Goal: Check status: Check status

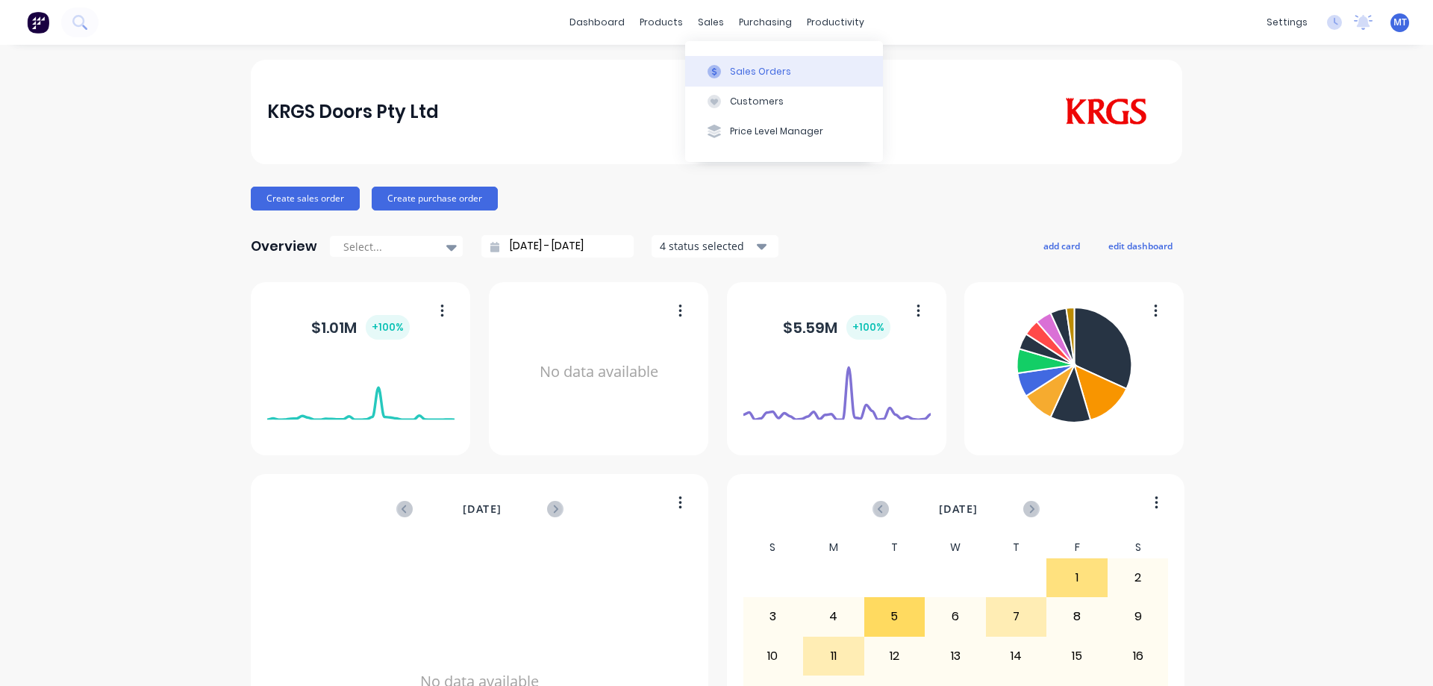
click at [728, 75] on button "Sales Orders" at bounding box center [784, 71] width 198 height 30
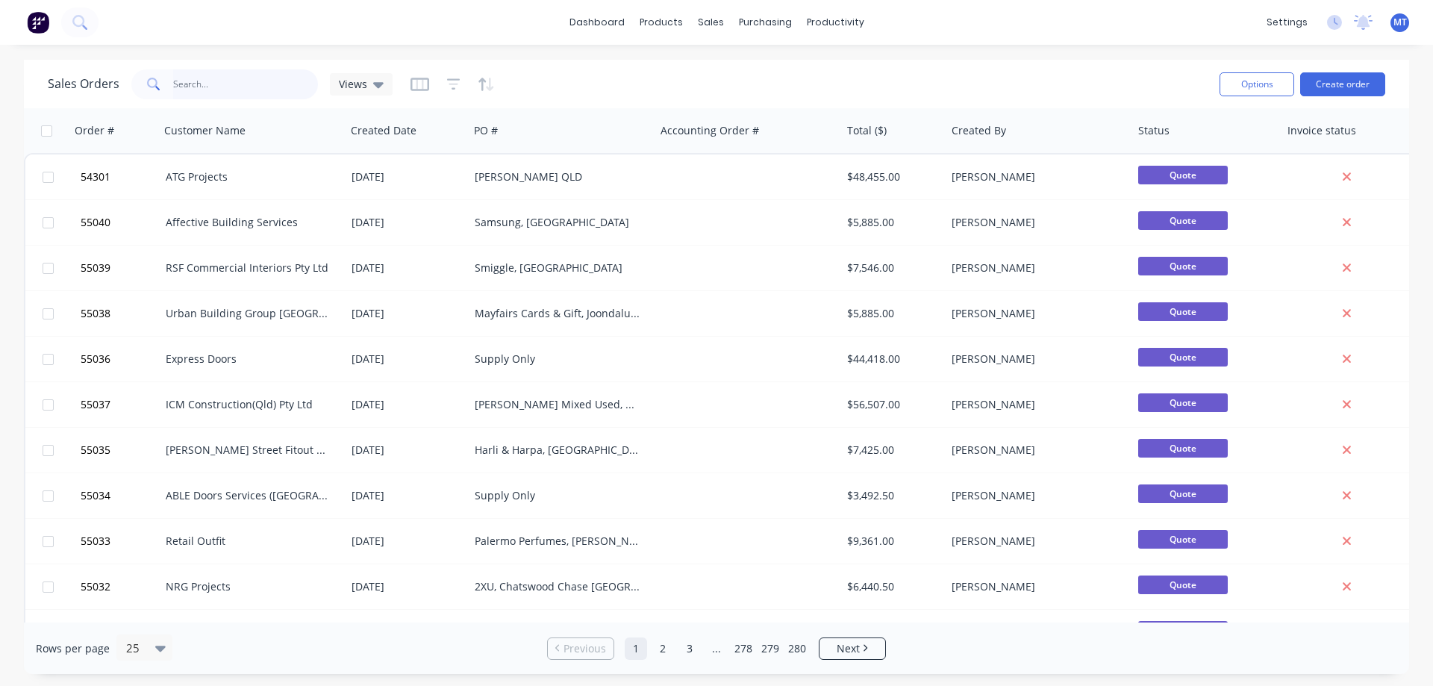
click at [270, 78] on input "text" at bounding box center [246, 84] width 146 height 30
type input "classic group"
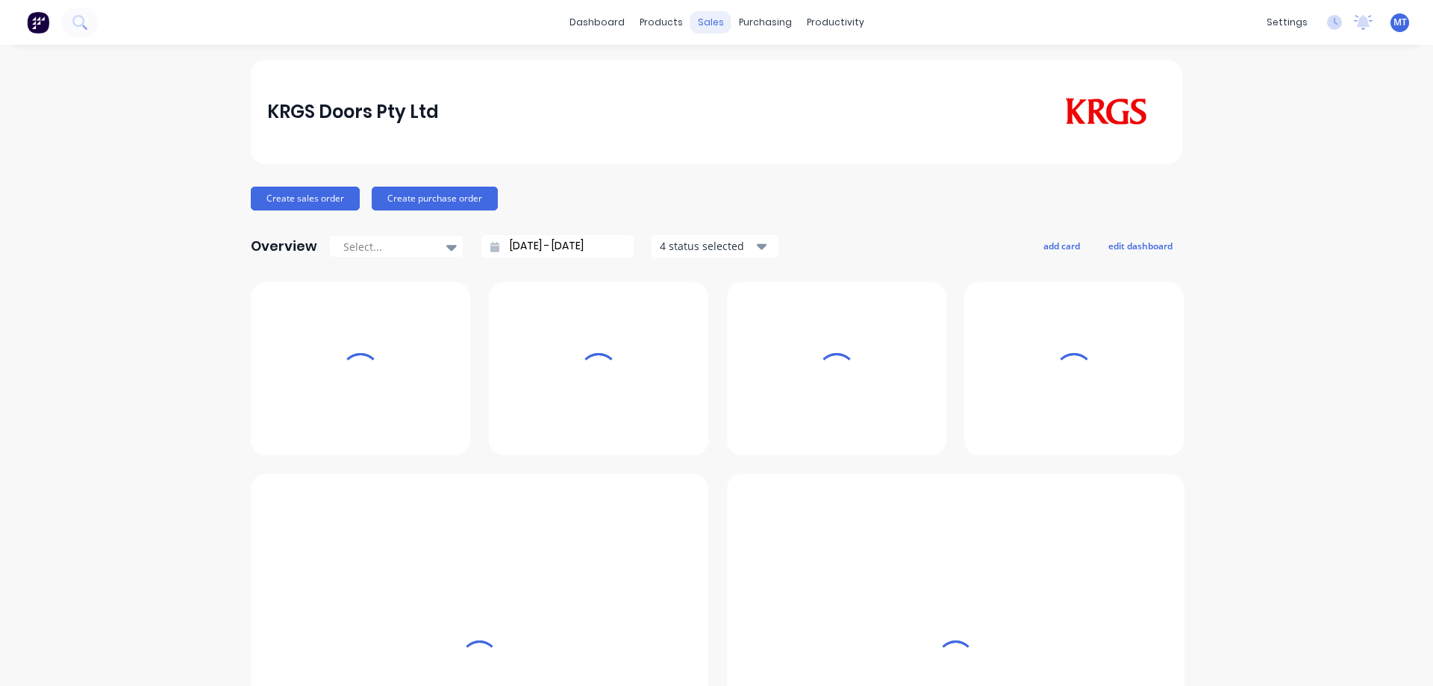
click at [700, 28] on div "sales" at bounding box center [710, 22] width 41 height 22
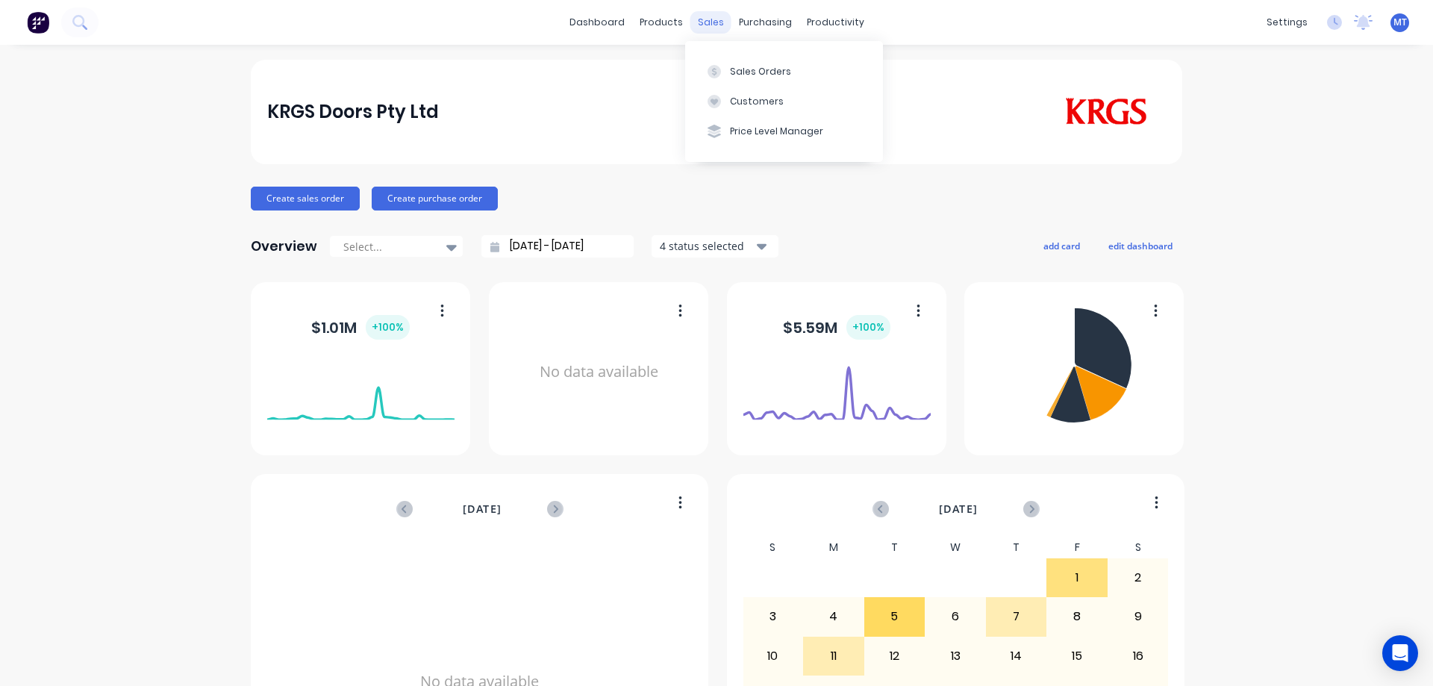
click at [710, 19] on div "sales" at bounding box center [710, 22] width 41 height 22
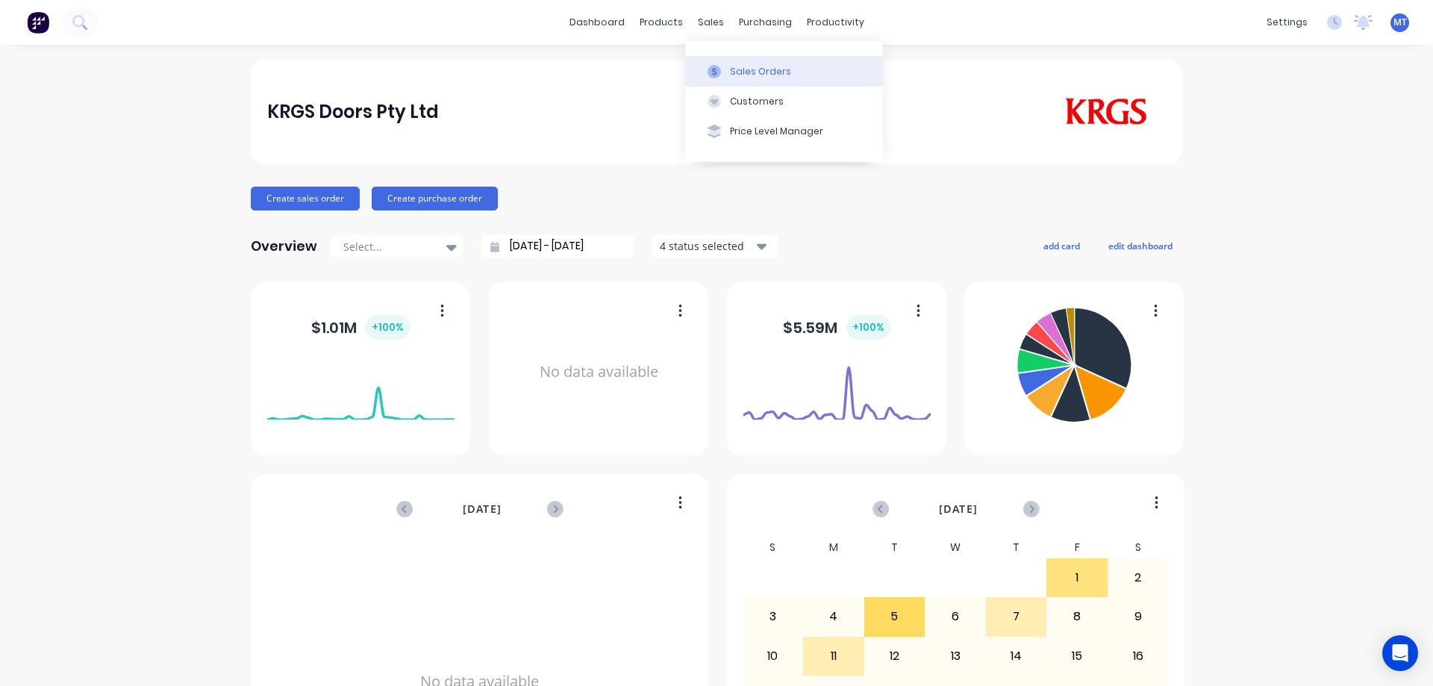
click at [713, 69] on g at bounding box center [713, 71] width 13 height 13
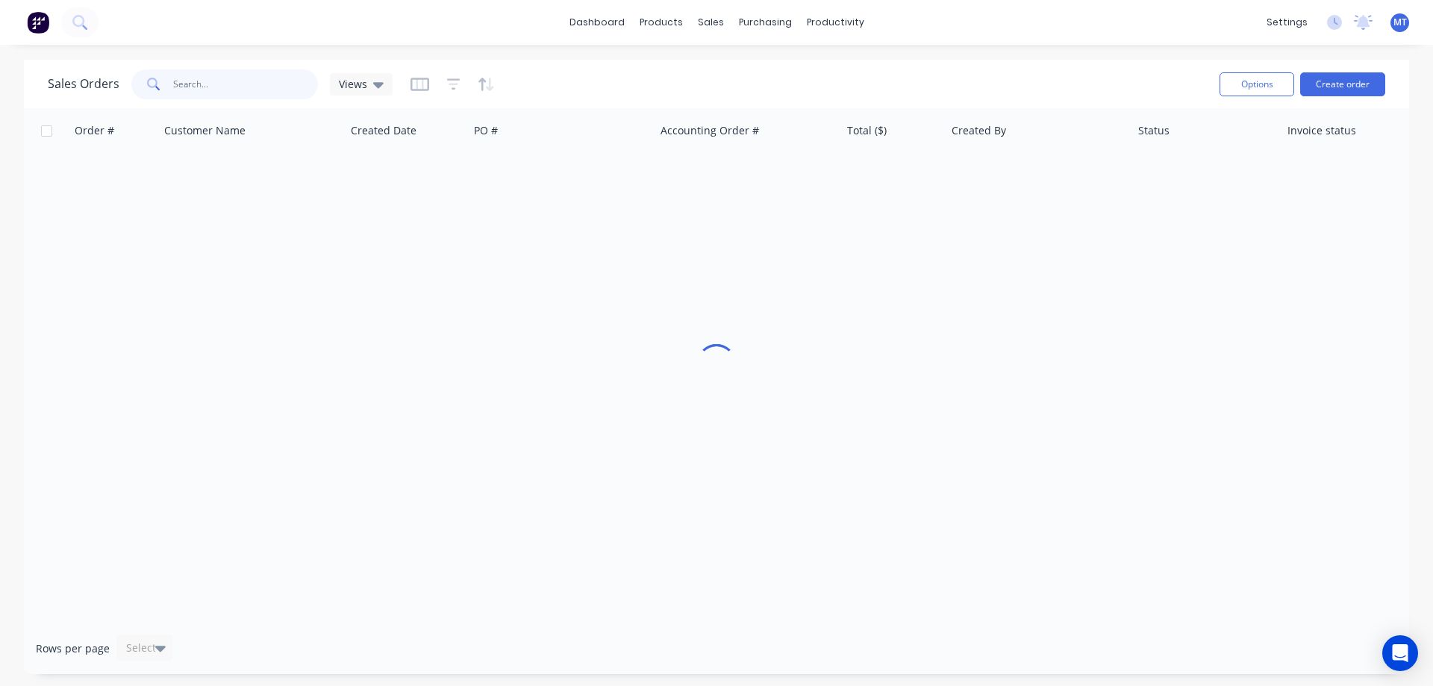
click at [281, 88] on input "text" at bounding box center [246, 84] width 146 height 30
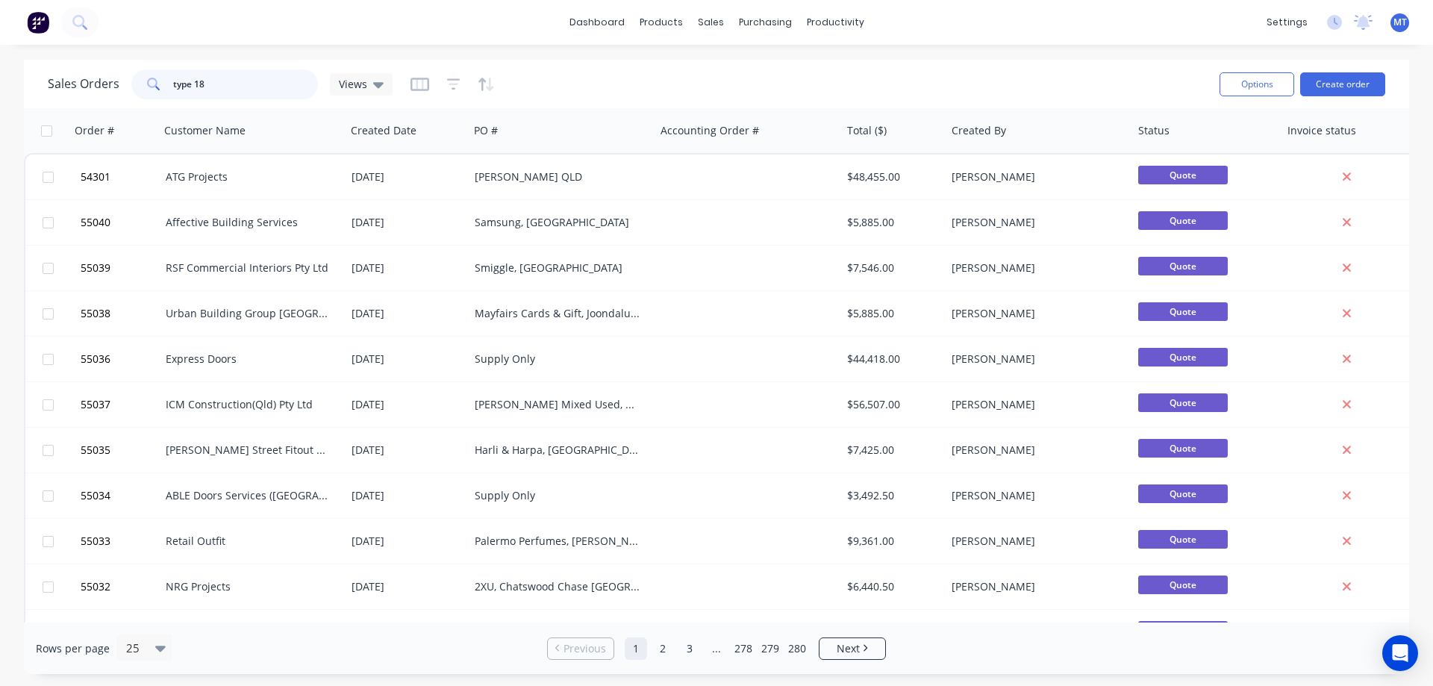
type input "type 18"
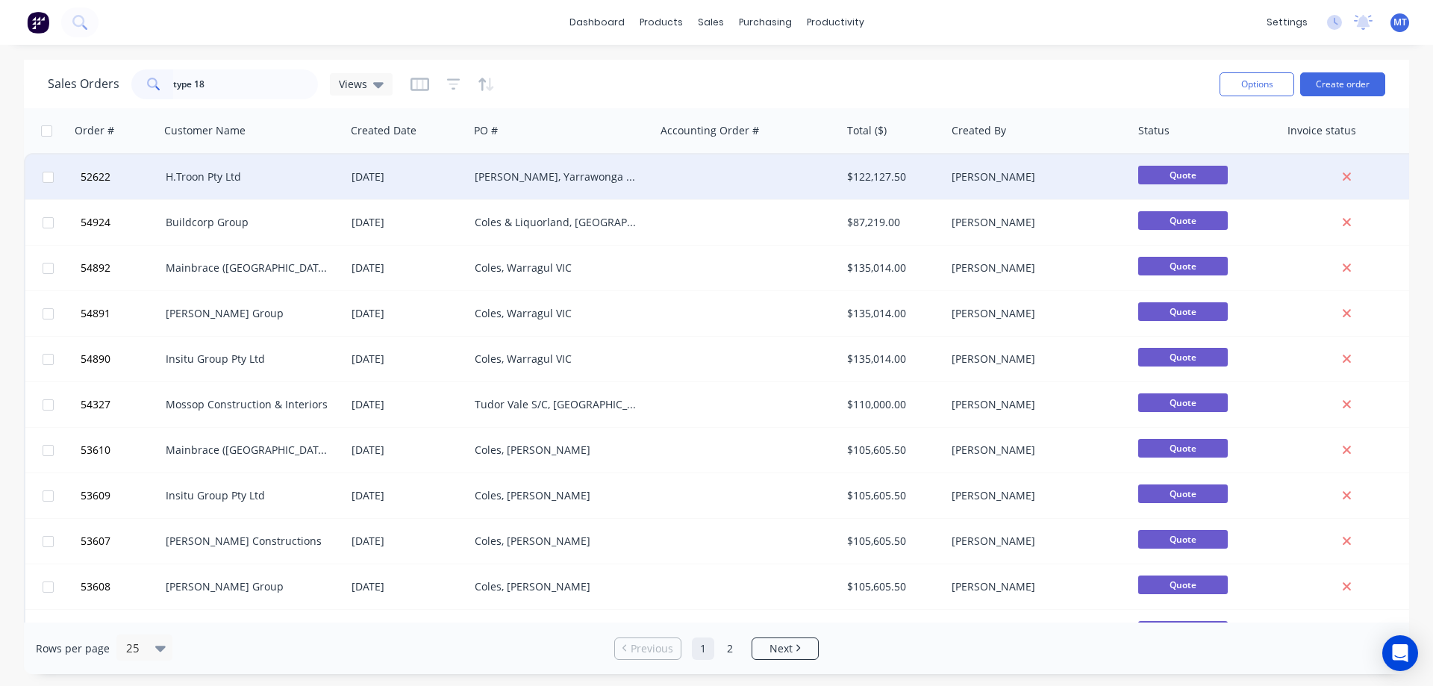
click at [501, 176] on div "[PERSON_NAME], Yarrawonga VIC" at bounding box center [558, 176] width 166 height 15
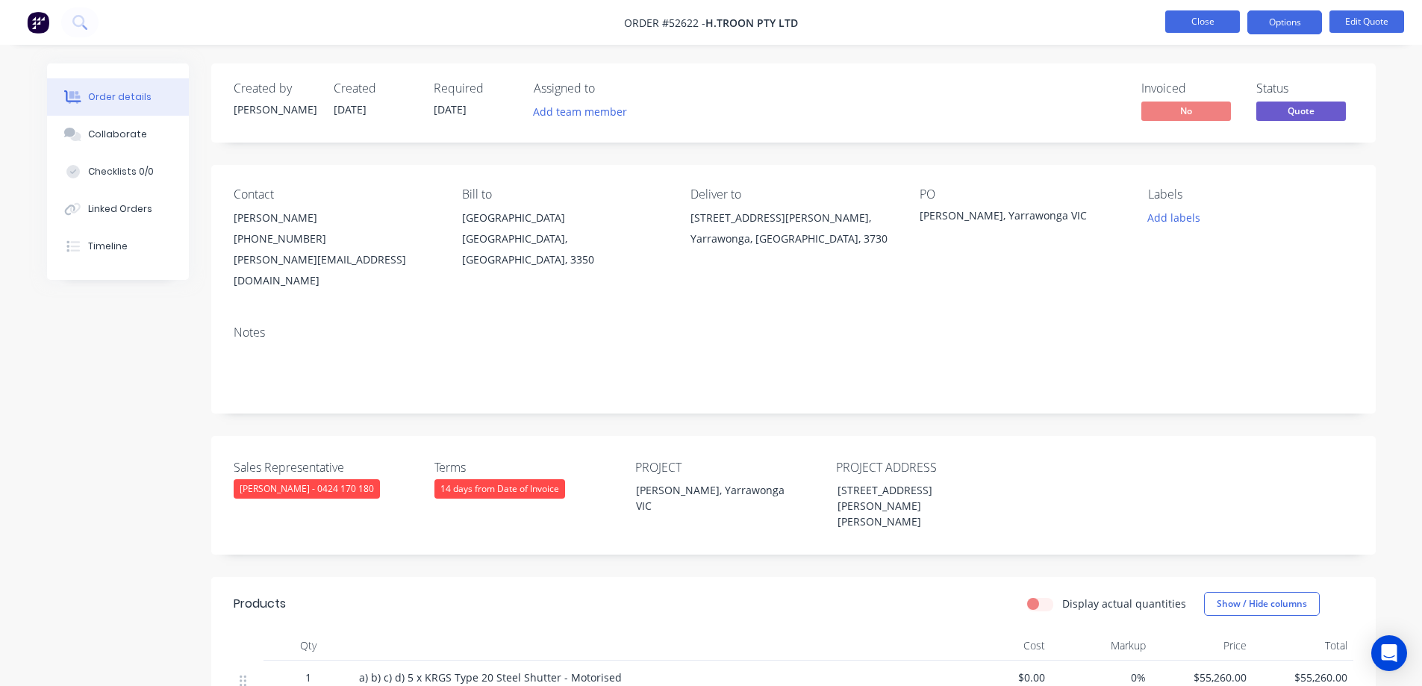
click at [1195, 18] on button "Close" at bounding box center [1202, 21] width 75 height 22
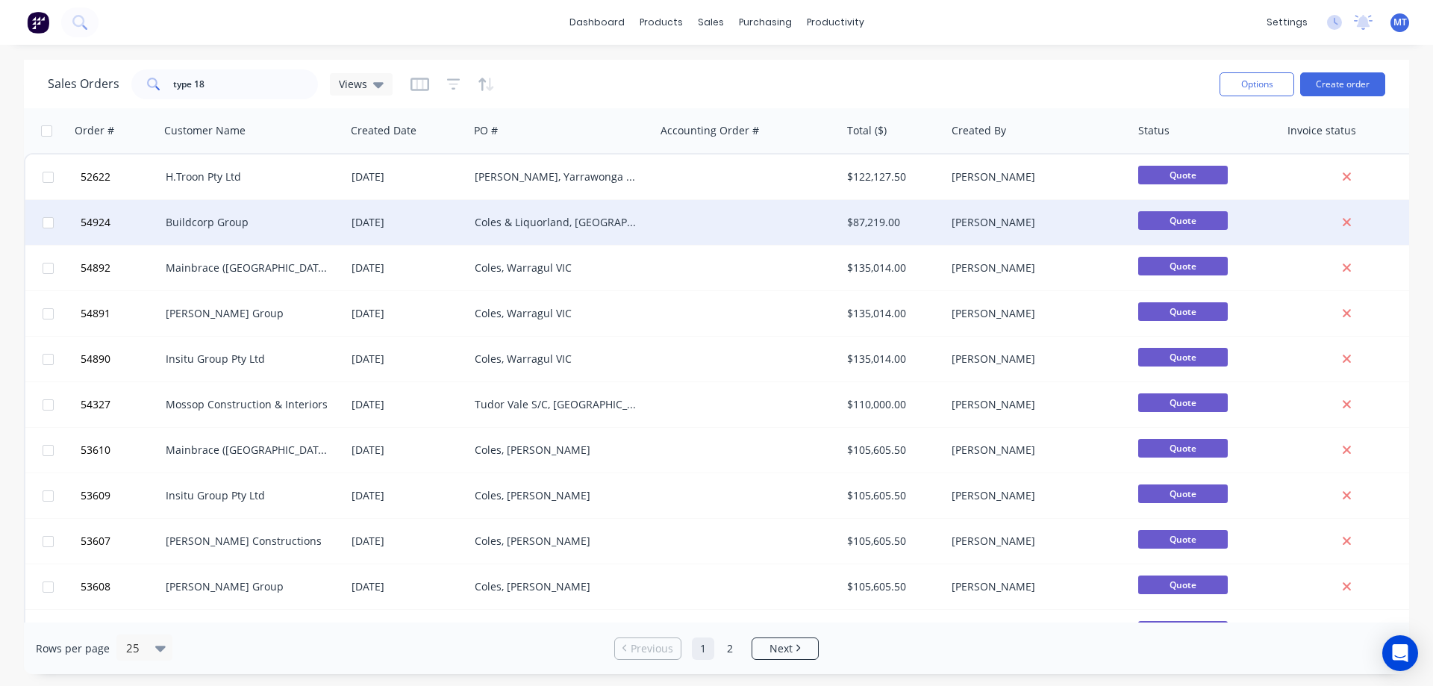
click at [627, 227] on div "Coles & Liquorland, [GEOGRAPHIC_DATA]" at bounding box center [558, 222] width 166 height 15
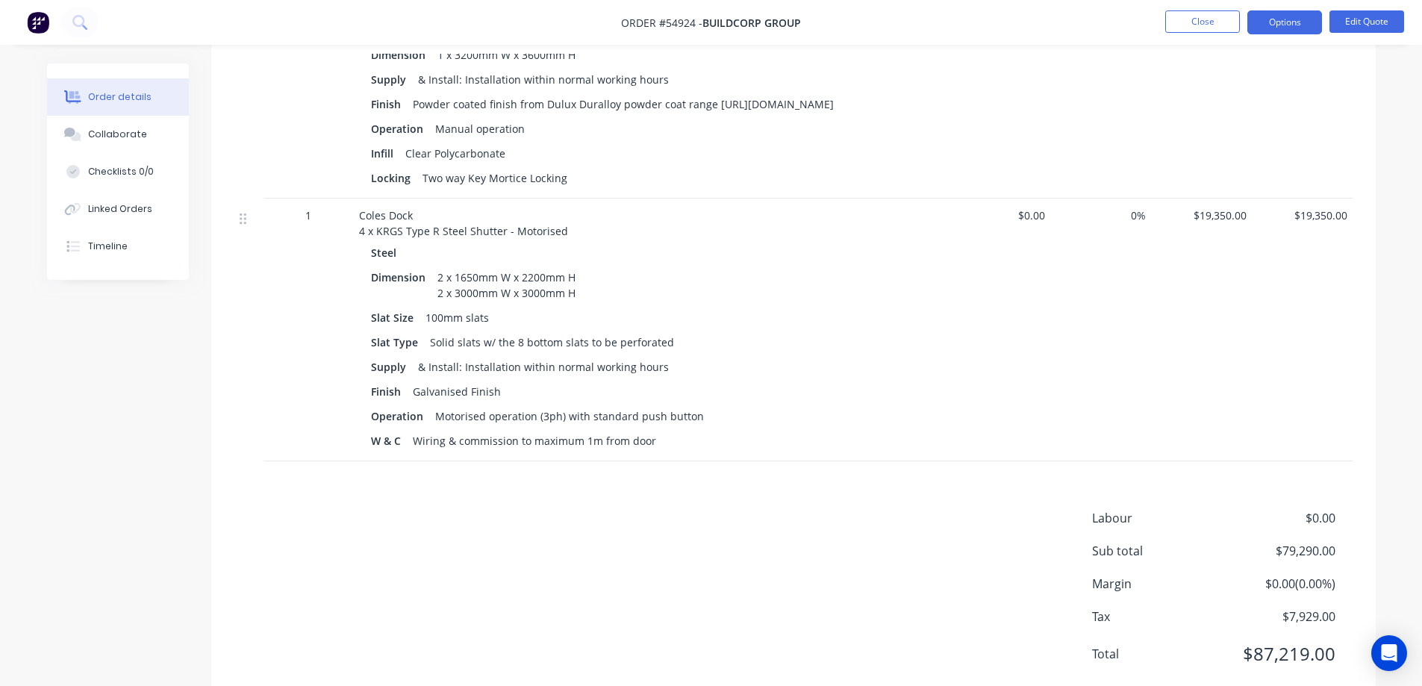
scroll to position [970, 0]
